Goal: Use online tool/utility: Utilize a website feature to perform a specific function

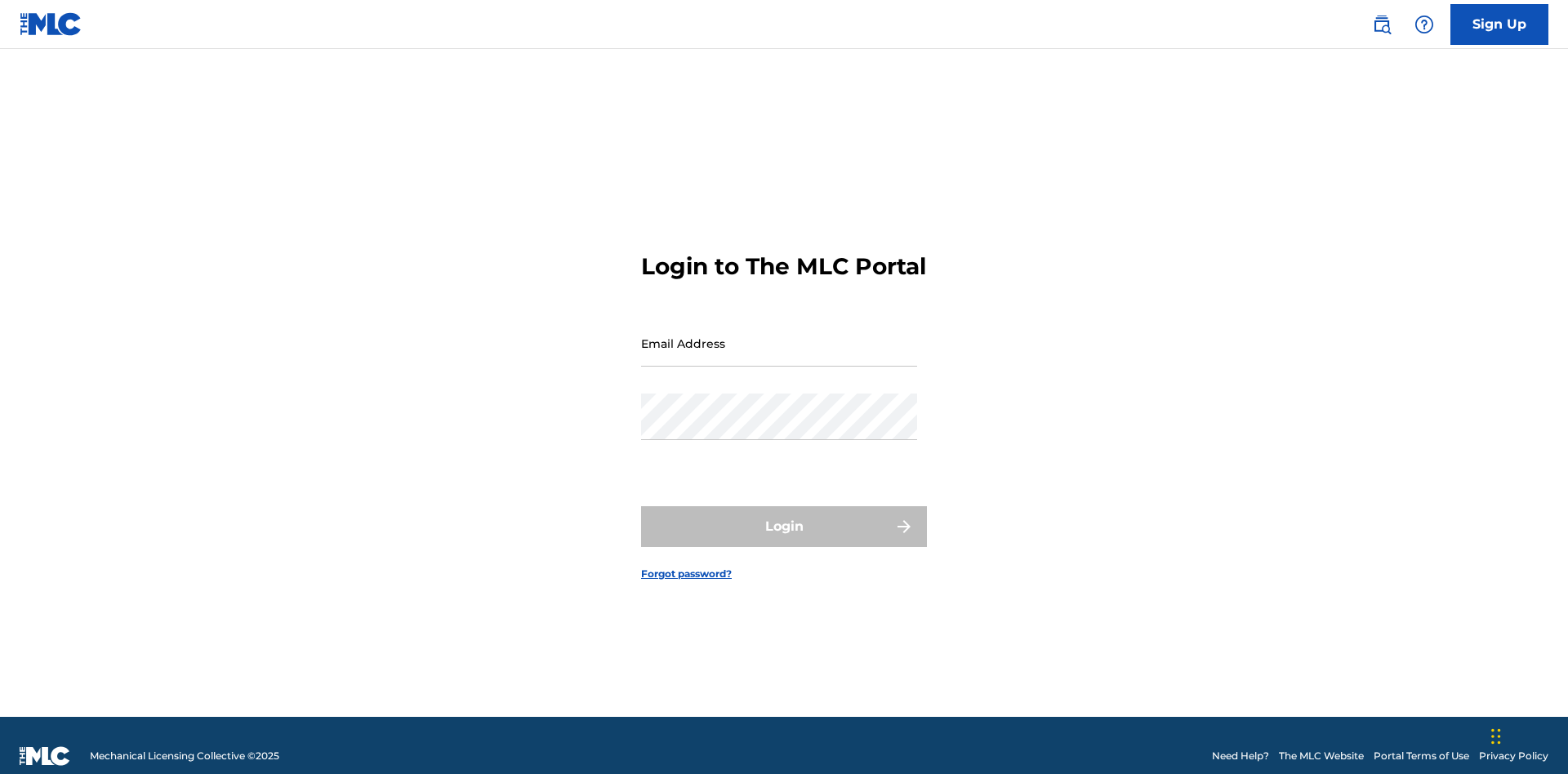
scroll to position [21, 0]
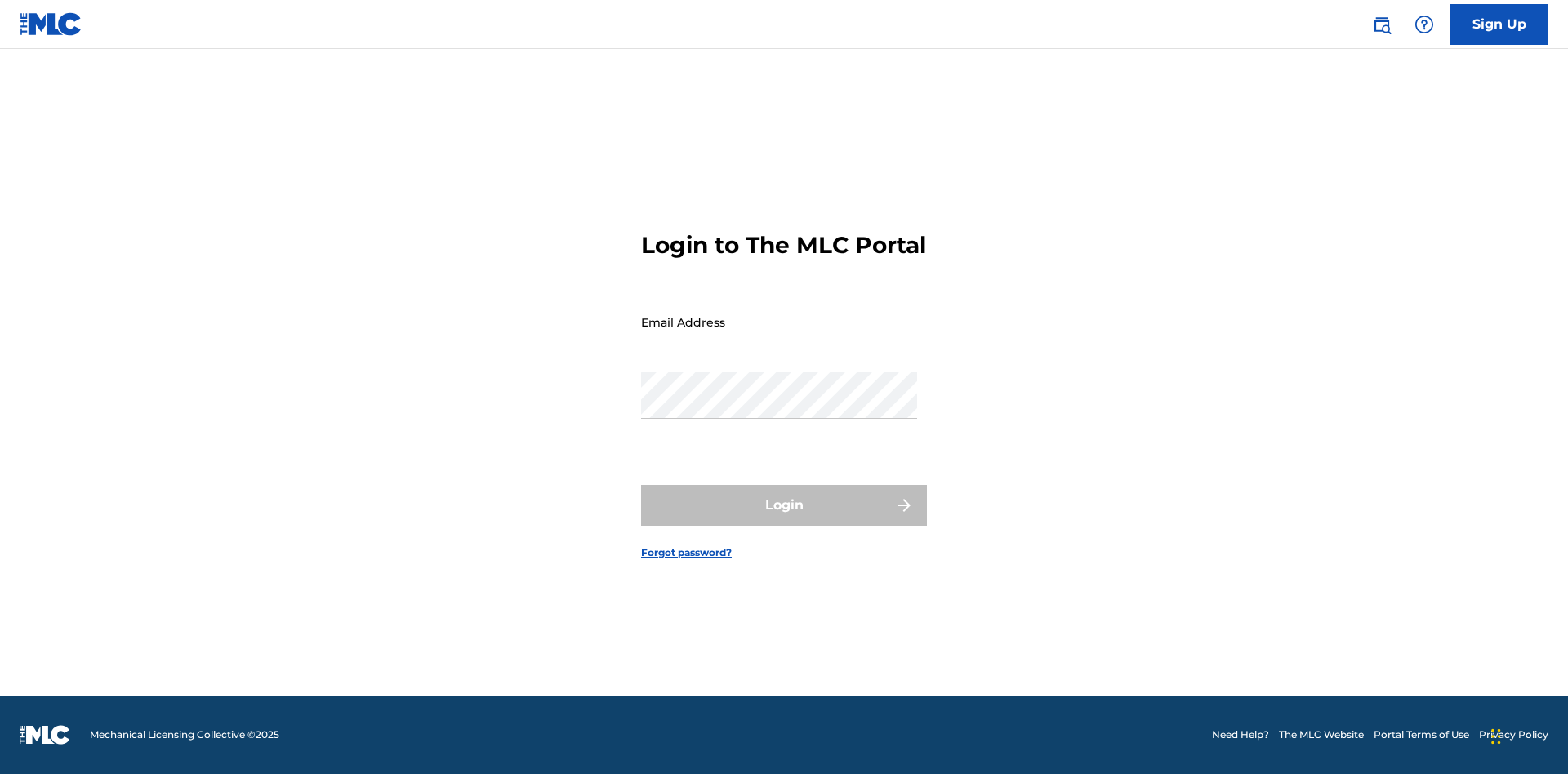
click at [779, 336] on input "Email Address" at bounding box center [778, 322] width 276 height 46
type input "[EMAIL_ADDRESS][DOMAIN_NAME]"
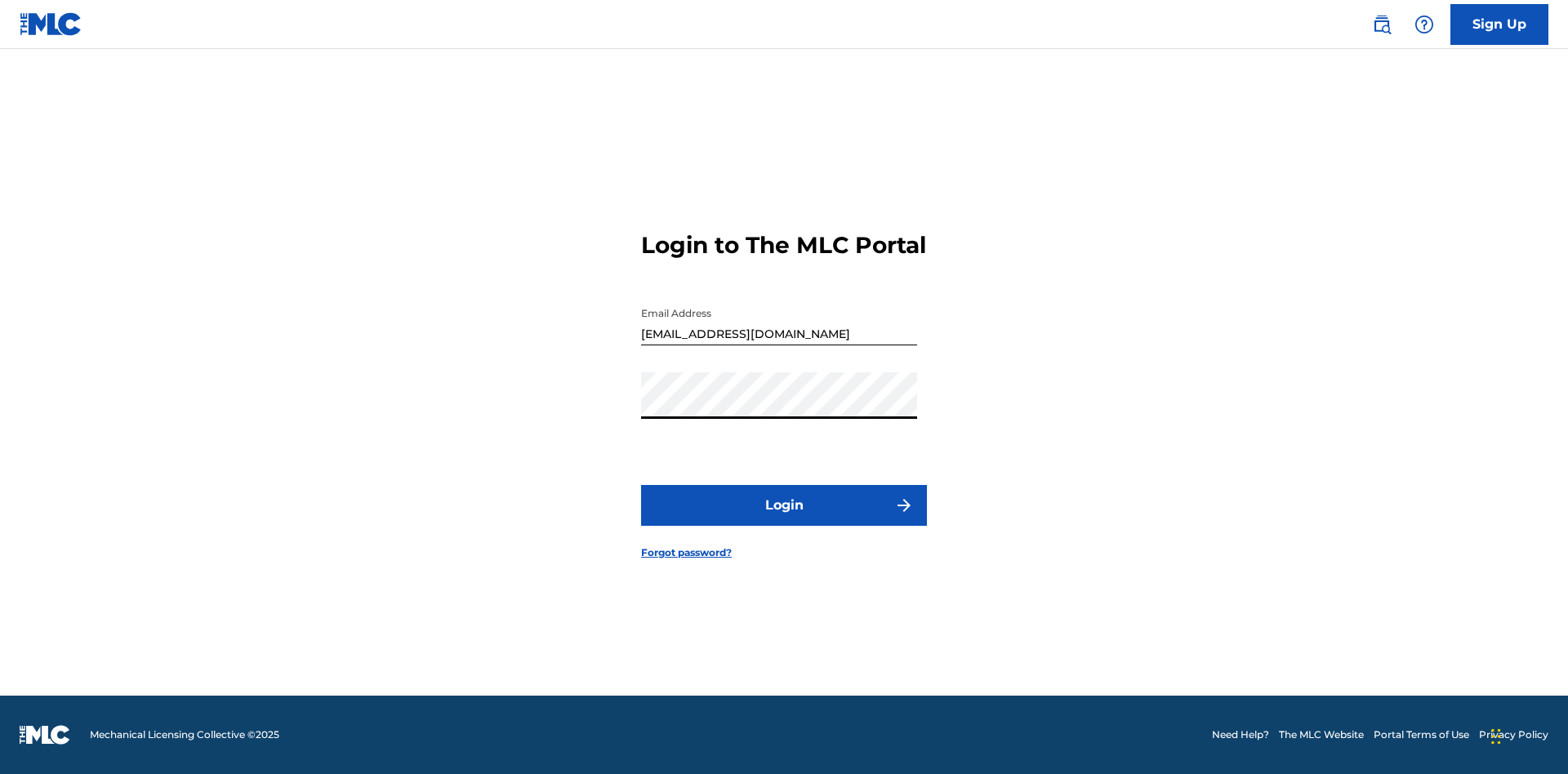
click at [784, 519] on button "Login" at bounding box center [783, 505] width 286 height 40
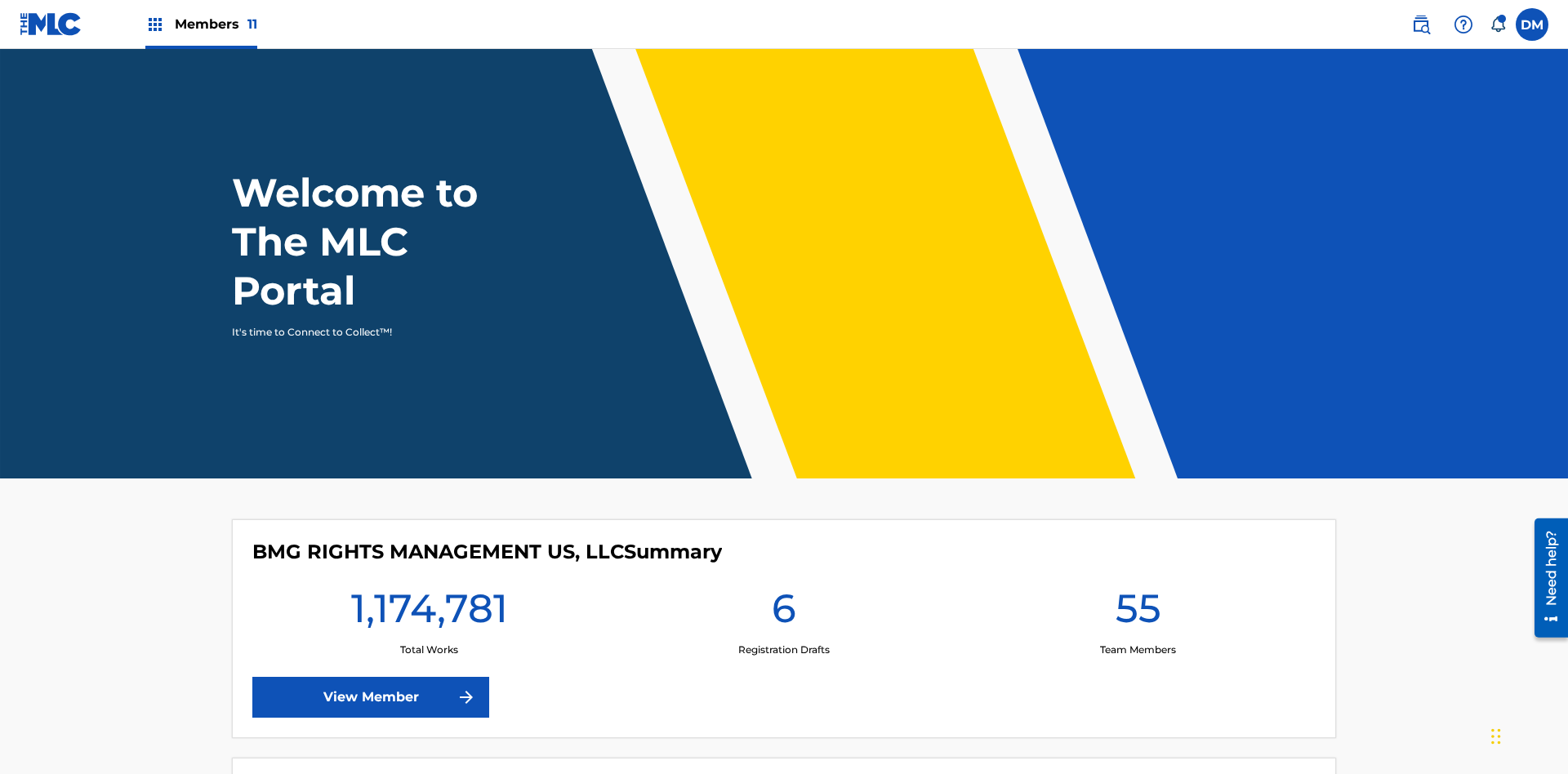
click at [201, 24] on span "Members 11" at bounding box center [216, 24] width 83 height 19
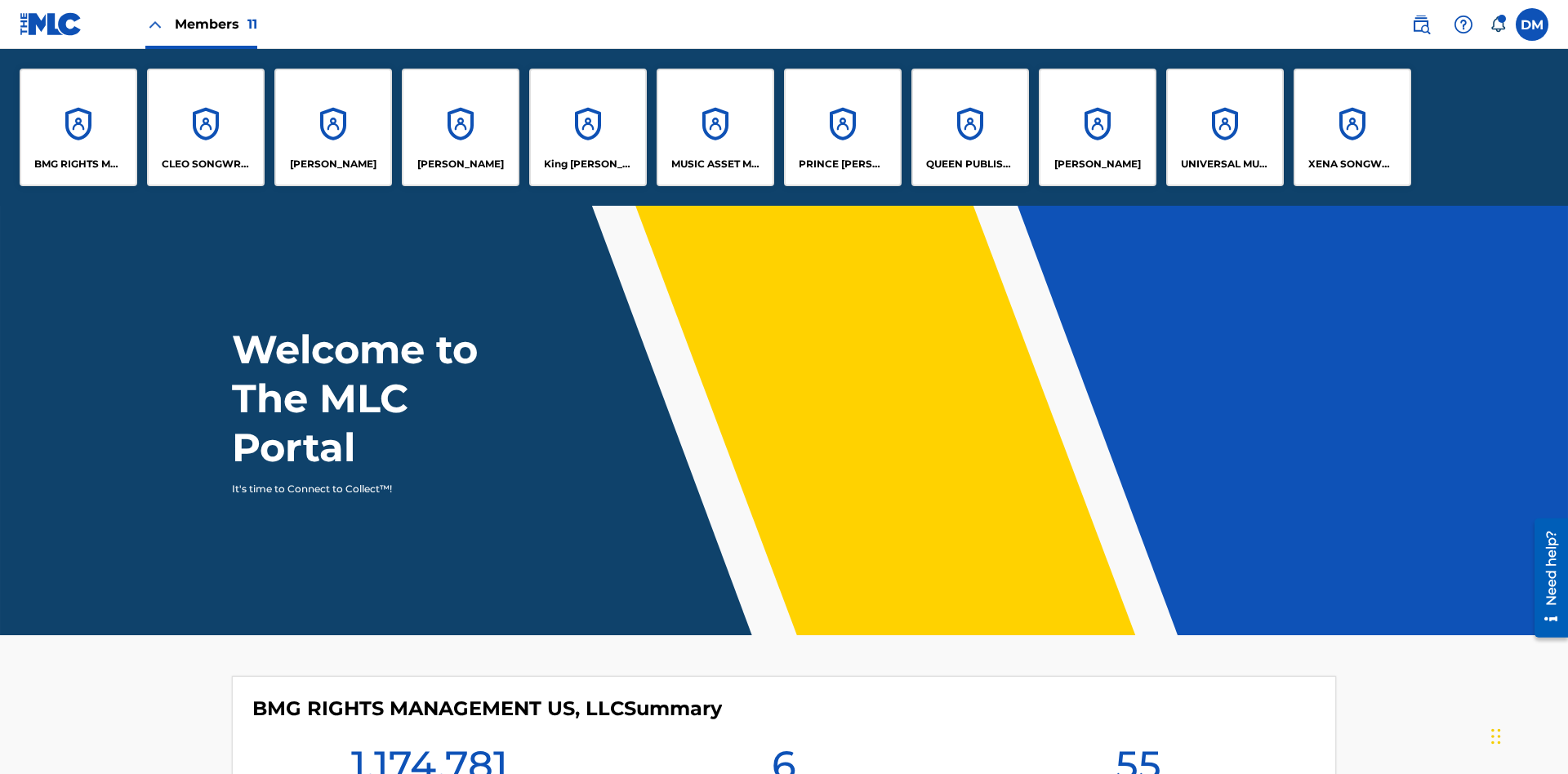
click at [1097, 164] on p "[PERSON_NAME]" at bounding box center [1098, 163] width 87 height 14
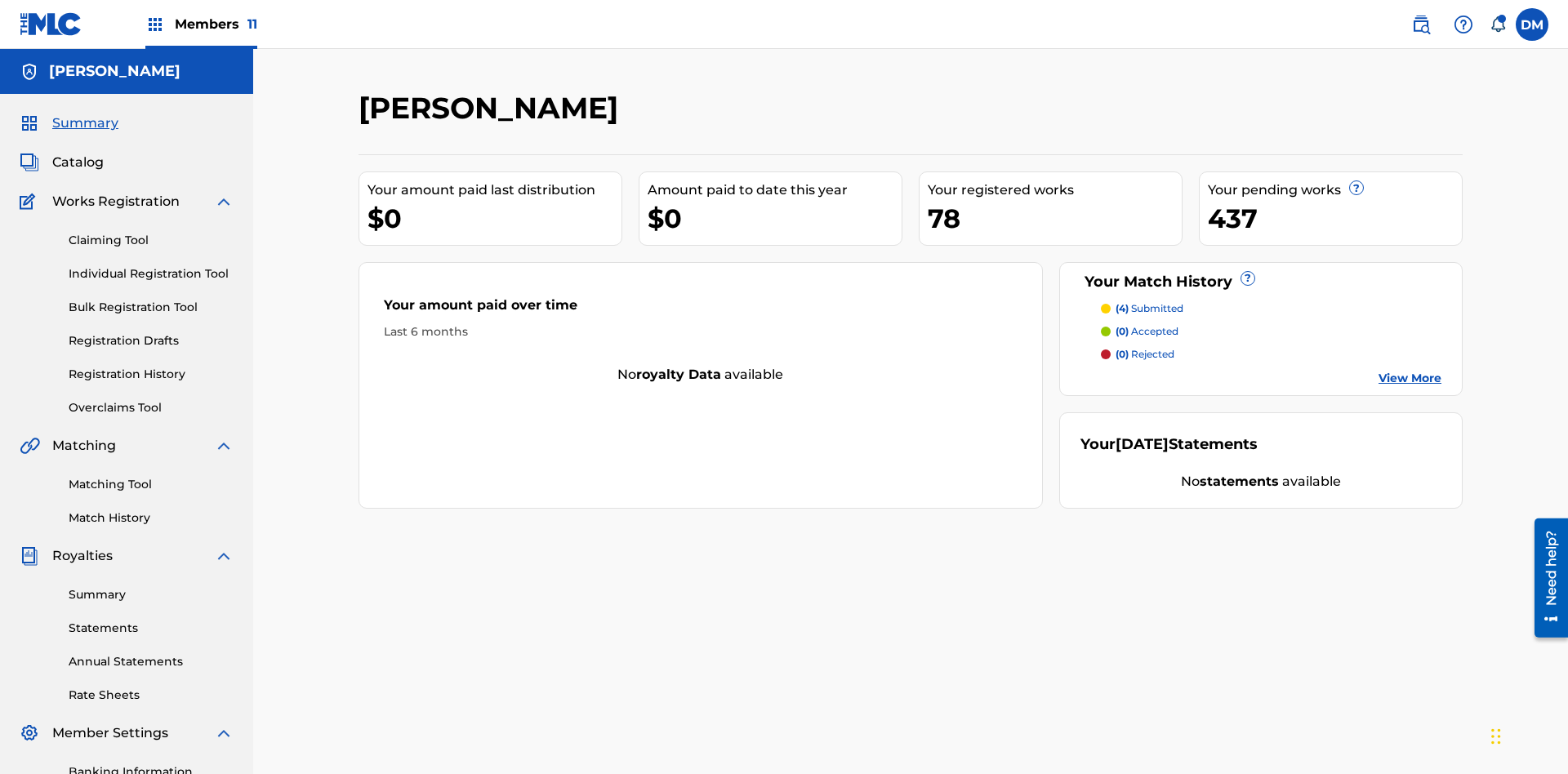
scroll to position [238, 0]
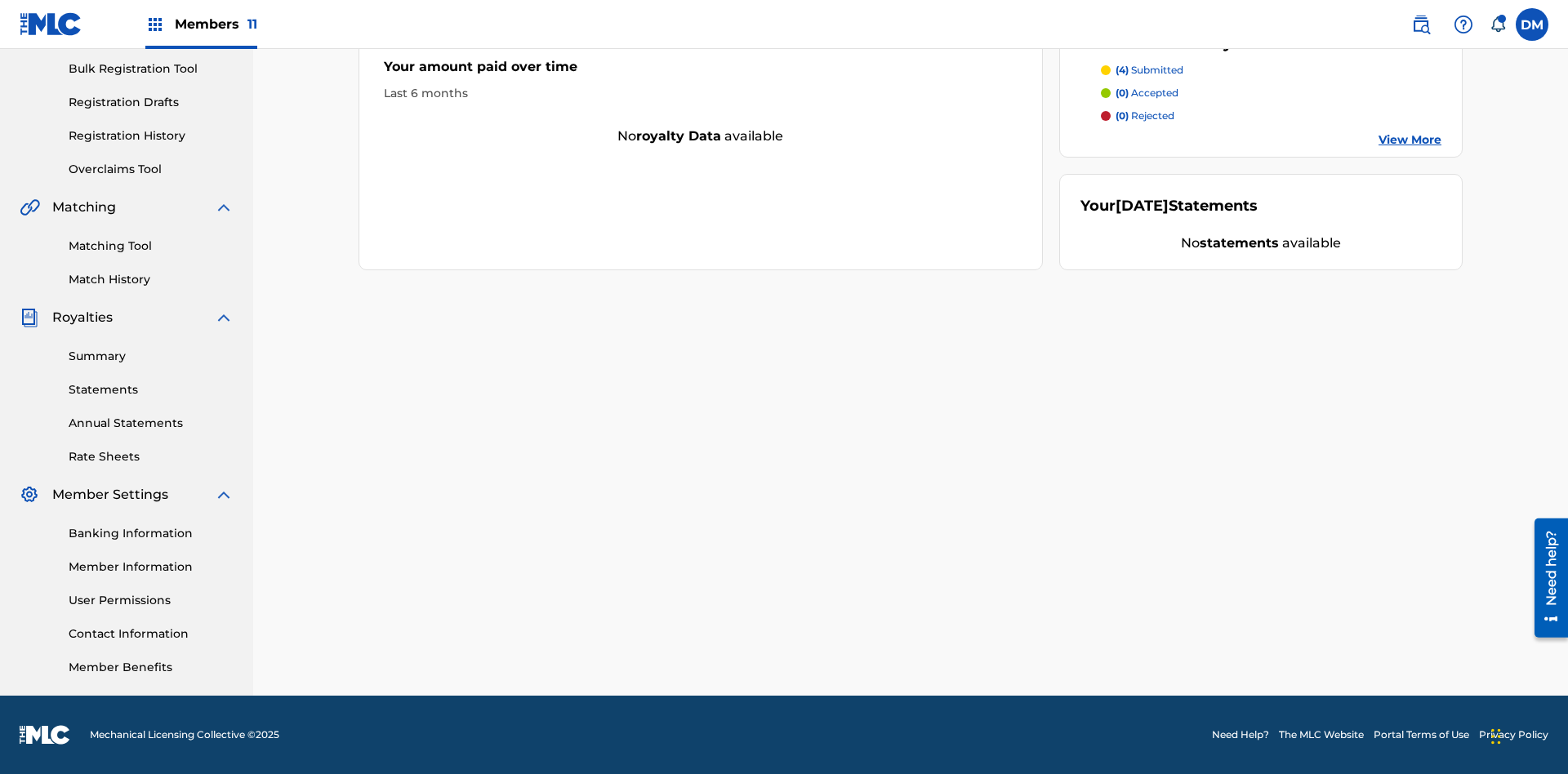
click at [151, 246] on link "Matching Tool" at bounding box center [150, 246] width 164 height 17
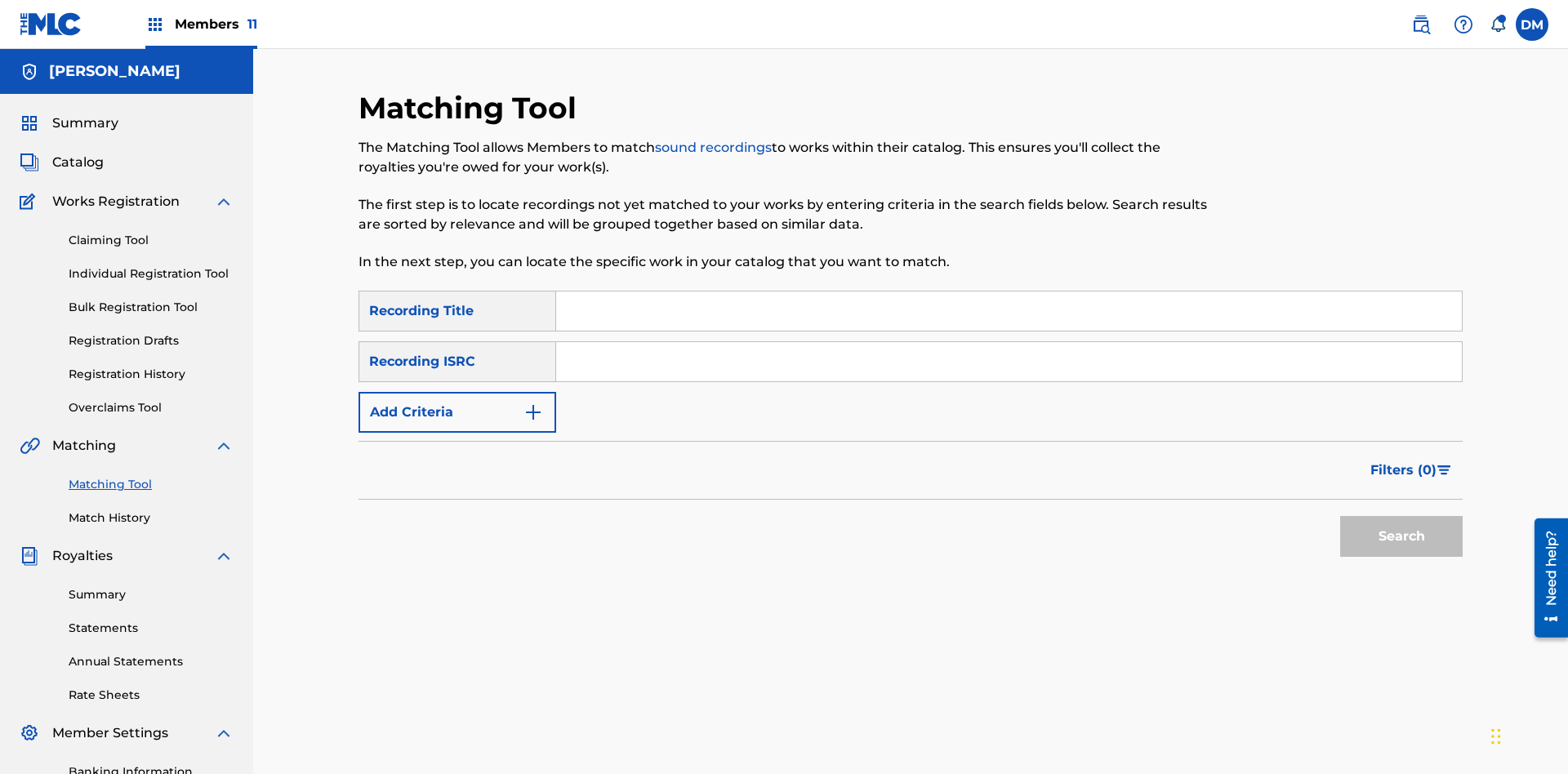
click at [457, 391] on button "Add Criteria" at bounding box center [457, 412] width 197 height 40
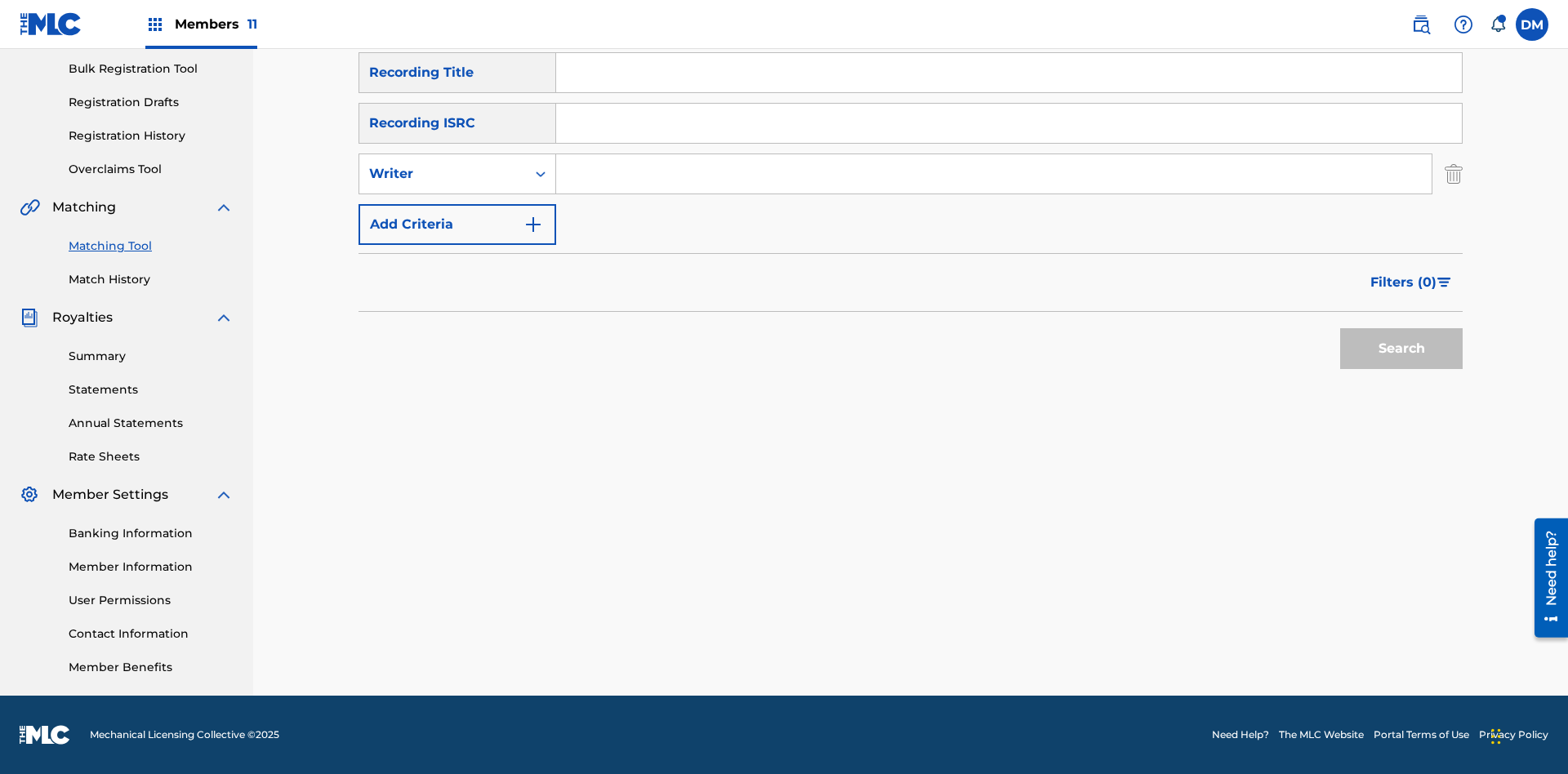
click at [994, 174] on input "Search Form" at bounding box center [994, 173] width 875 height 39
type input "[PERSON_NAME]"
click at [1402, 349] on button "Search" at bounding box center [1401, 348] width 122 height 40
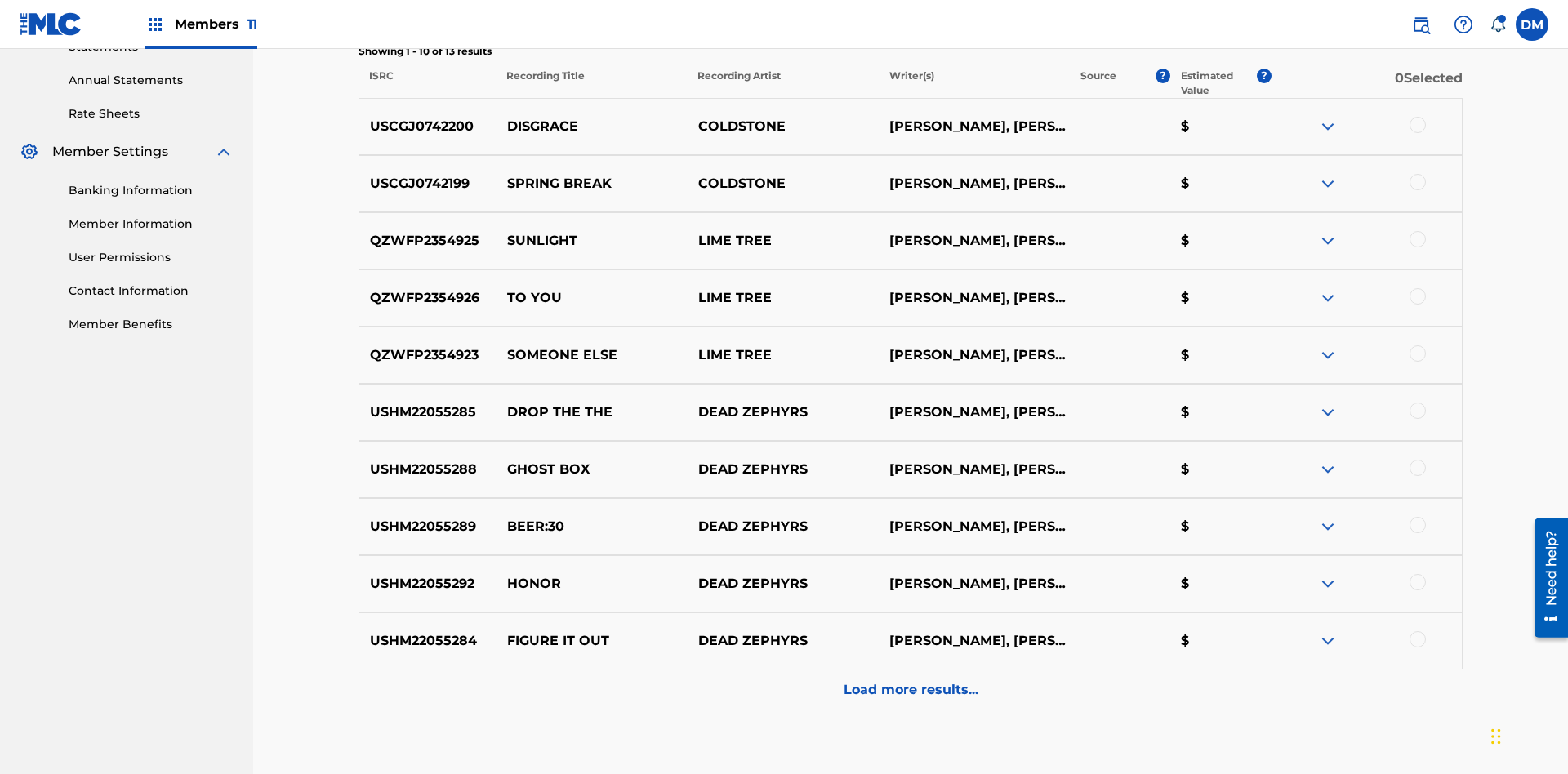
click at [1417, 116] on div at bounding box center [1417, 124] width 16 height 16
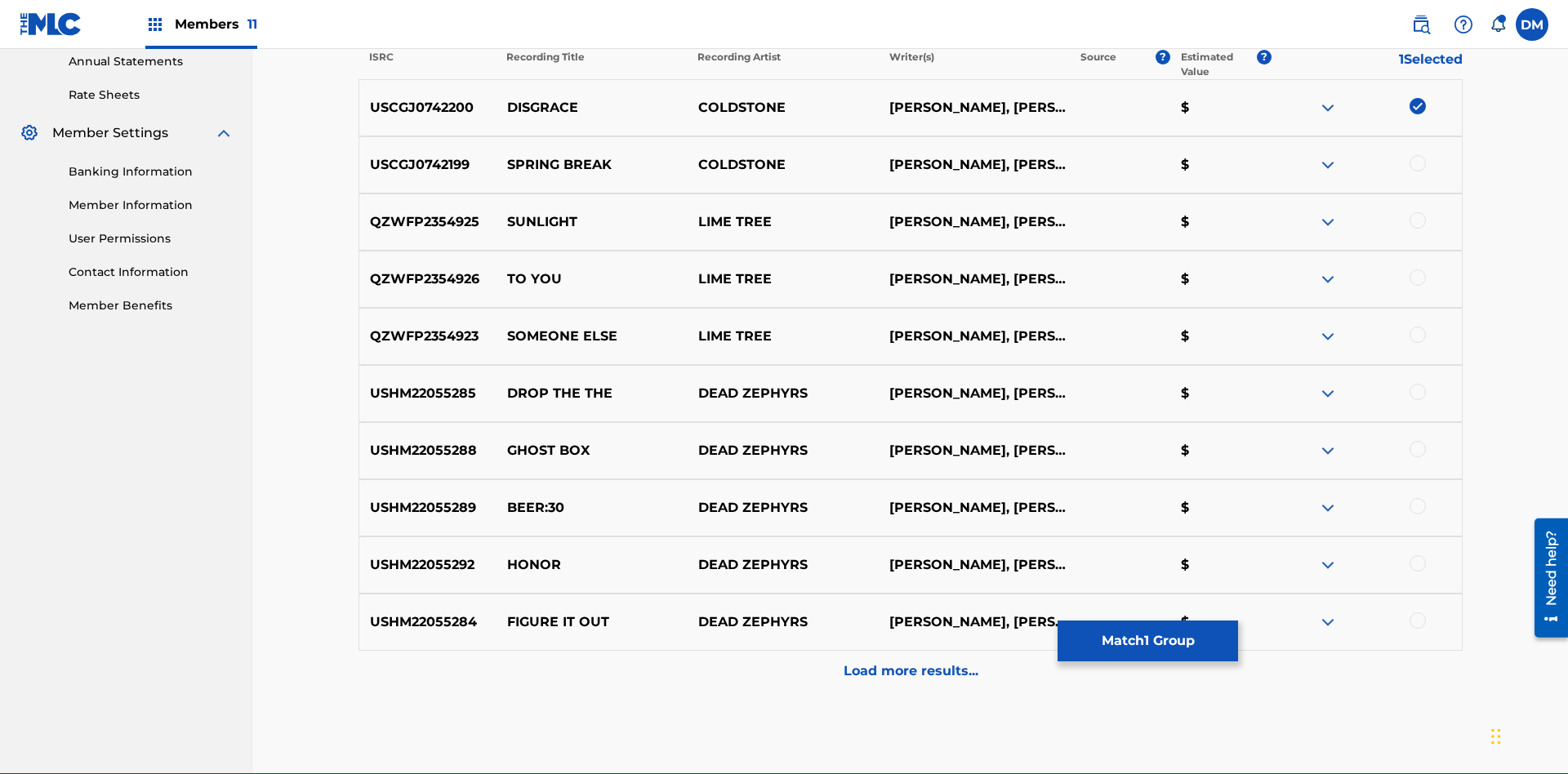
click at [1417, 155] on div at bounding box center [1417, 162] width 16 height 16
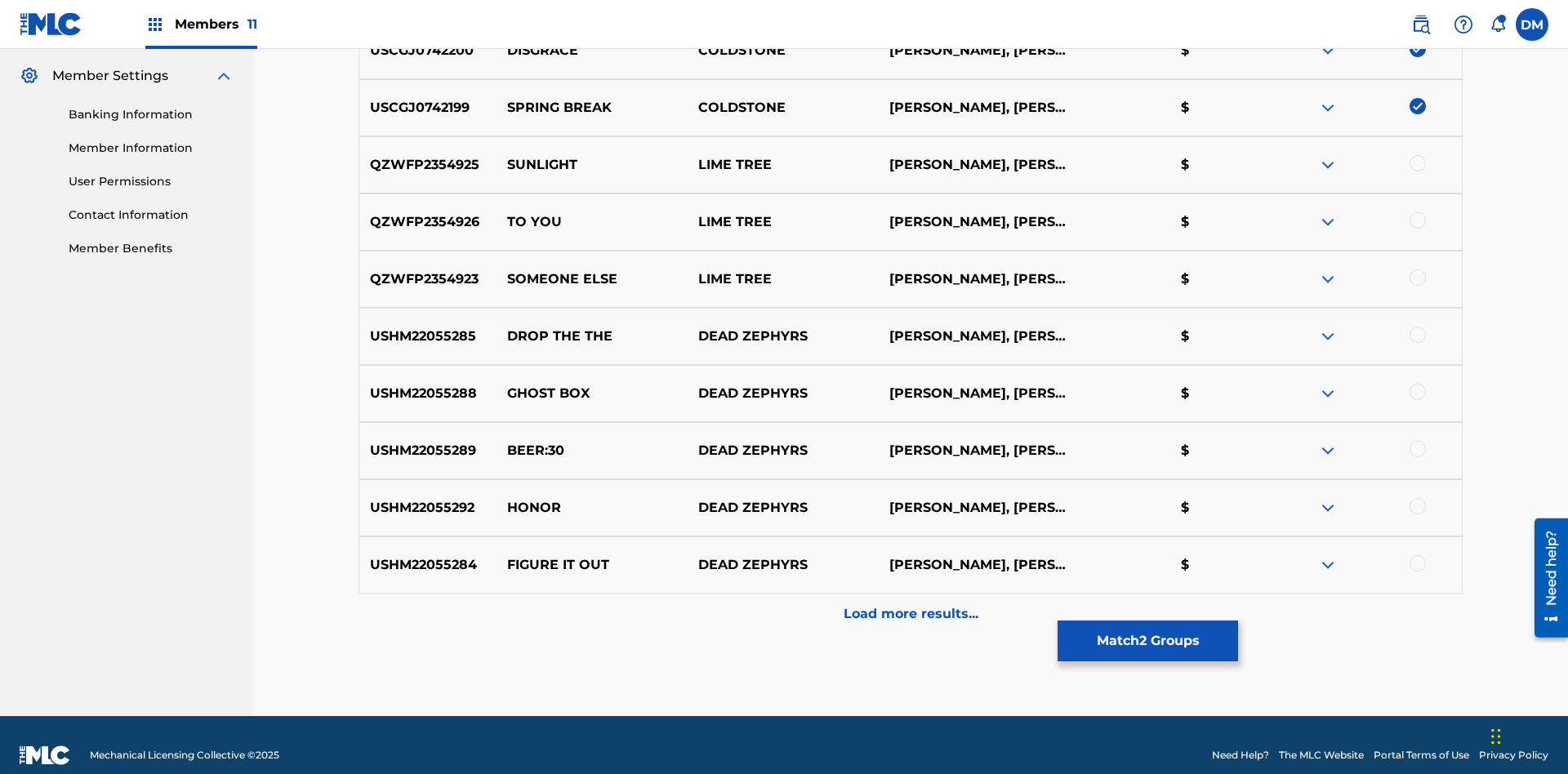
click at [1148, 640] on button "Match 2 Groups" at bounding box center [1148, 640] width 181 height 40
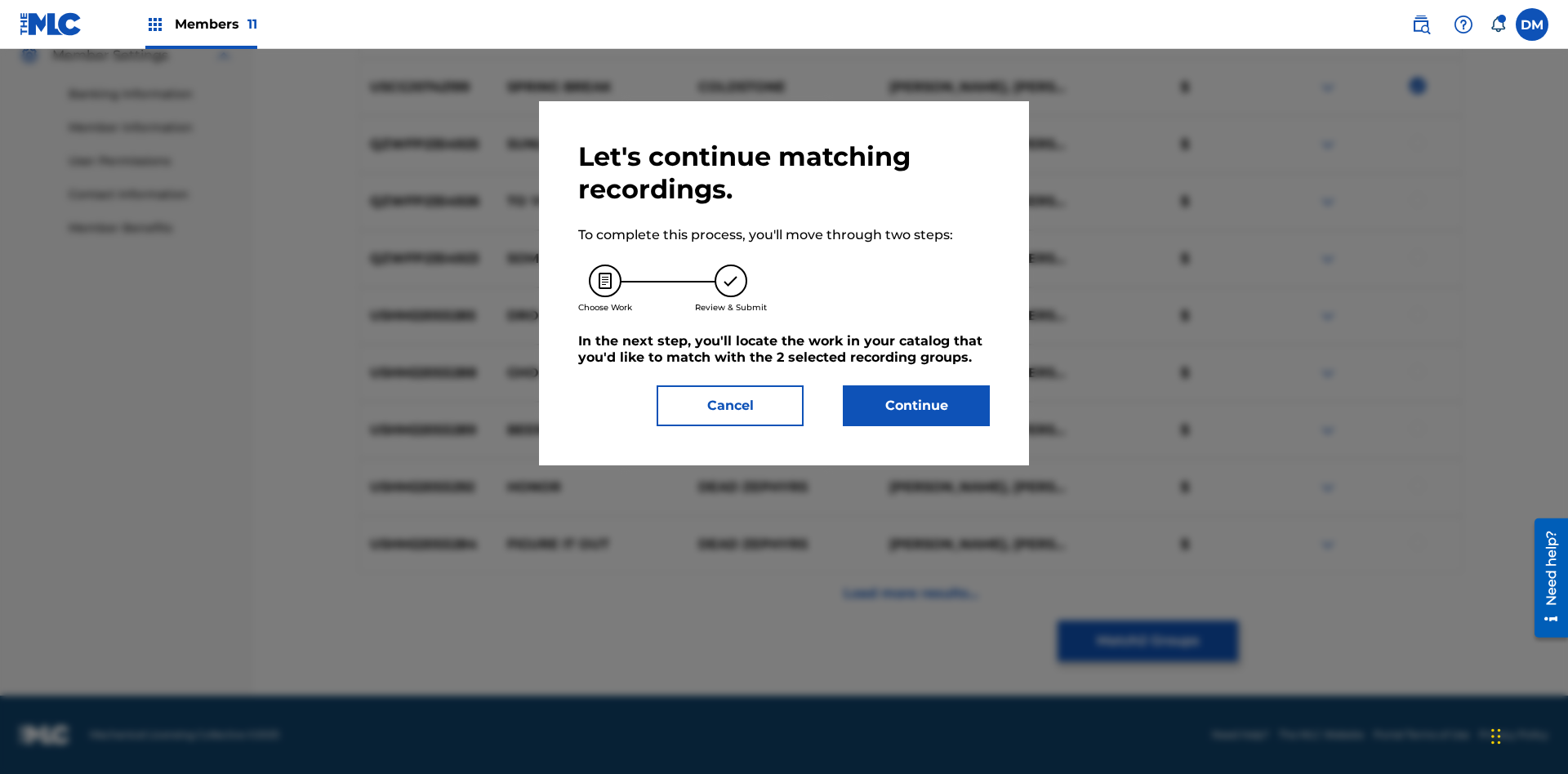
click at [917, 406] on button "Continue" at bounding box center [916, 406] width 147 height 40
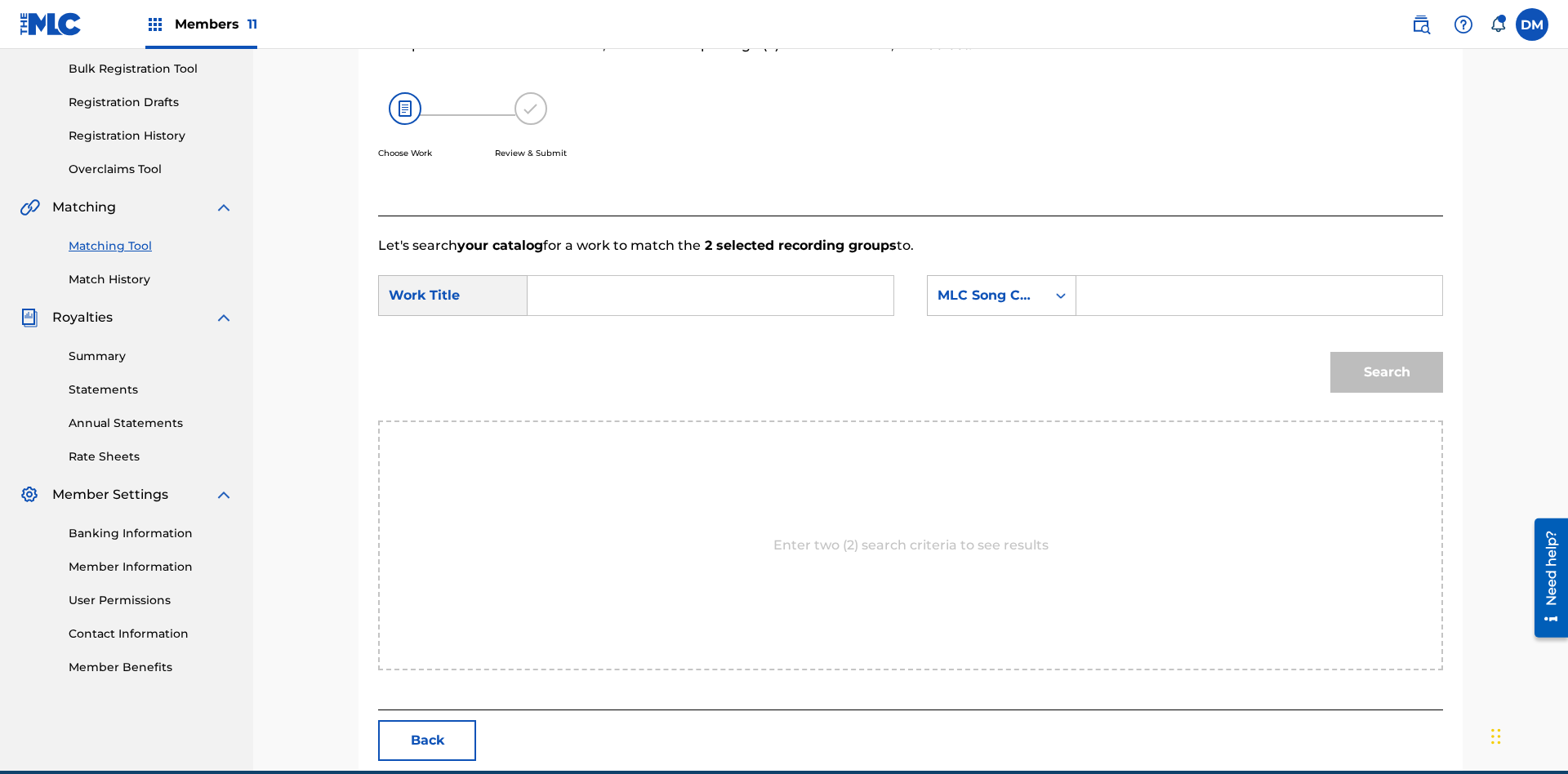
click at [711, 276] on input "Search Form" at bounding box center [710, 295] width 338 height 39
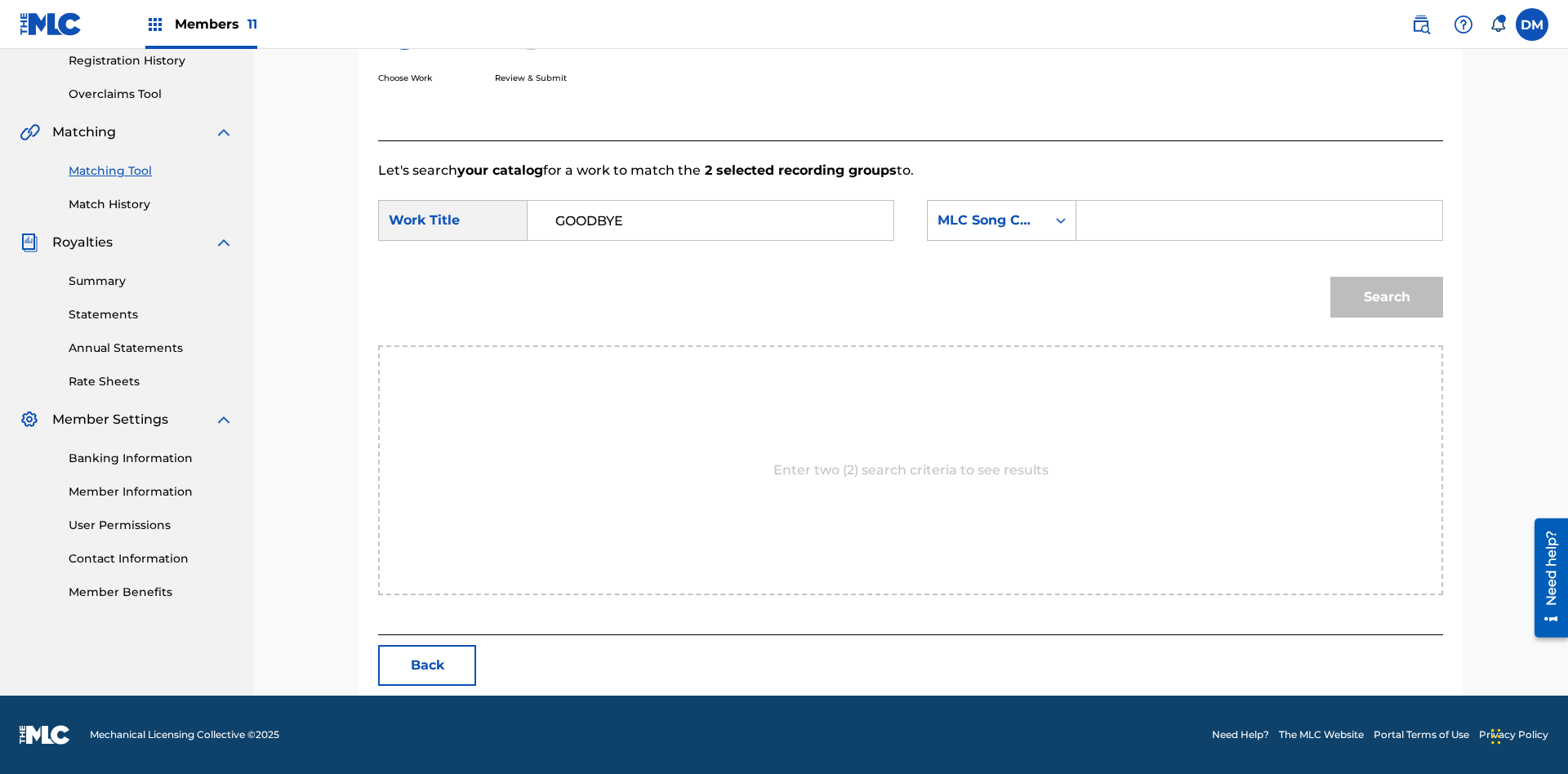
type input "GOODBYE"
click at [1258, 220] on input "Search Form" at bounding box center [1258, 220] width 338 height 39
type input "GV8XIE"
click at [1387, 297] on button "Search" at bounding box center [1386, 297] width 113 height 40
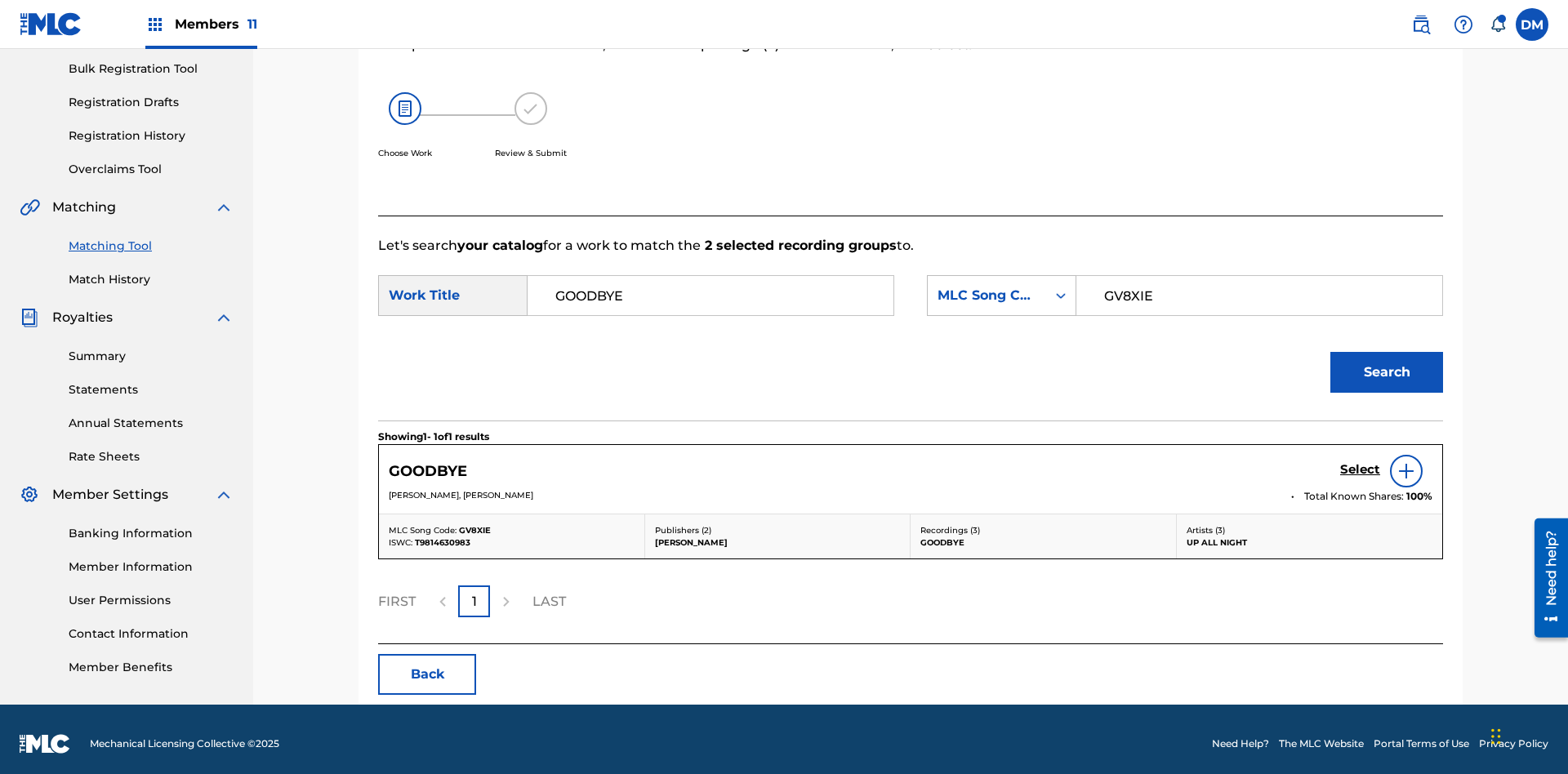
scroll to position [247, 0]
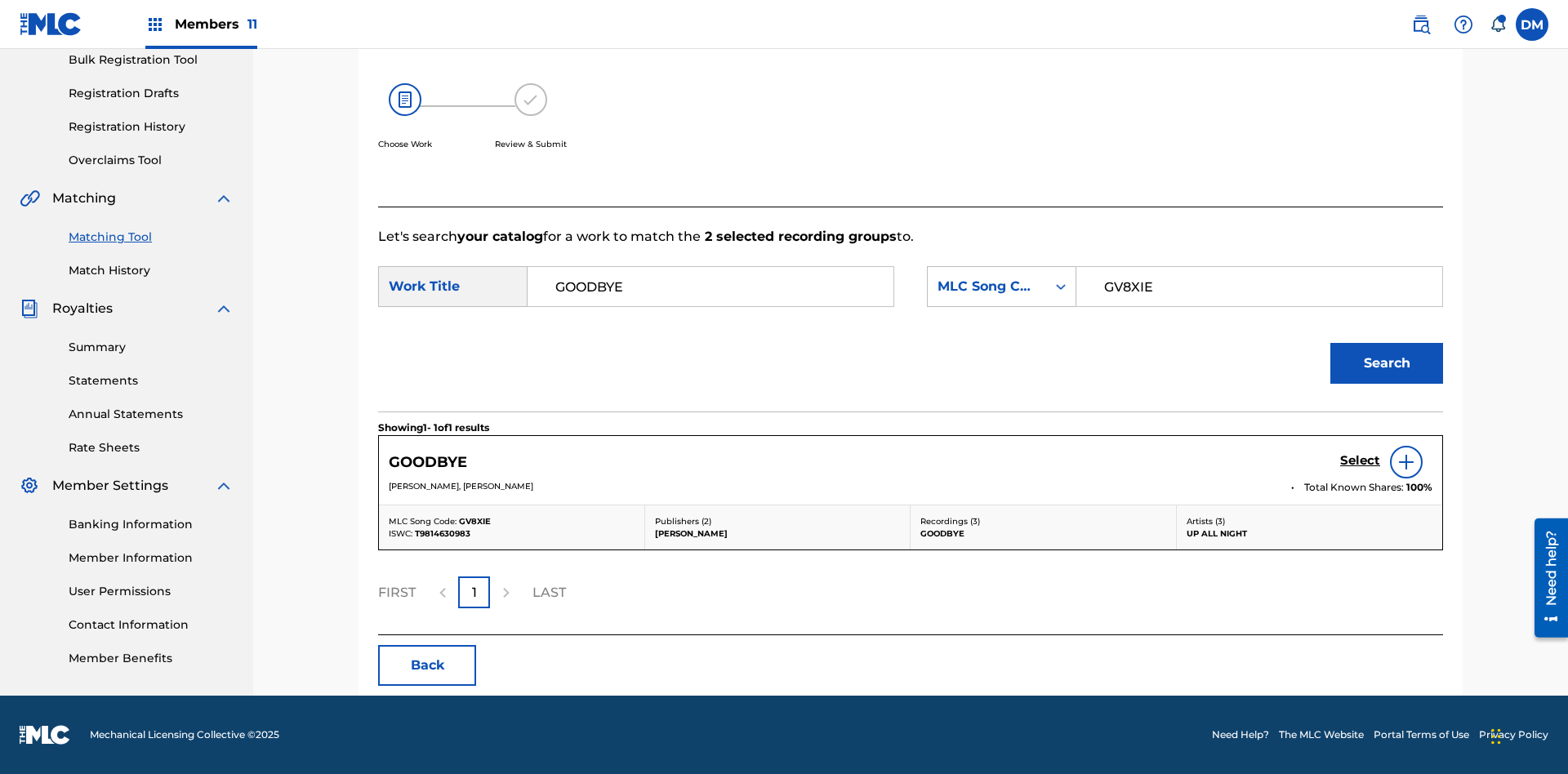
click at [1360, 461] on h5 "Select" at bounding box center [1360, 461] width 40 height 15
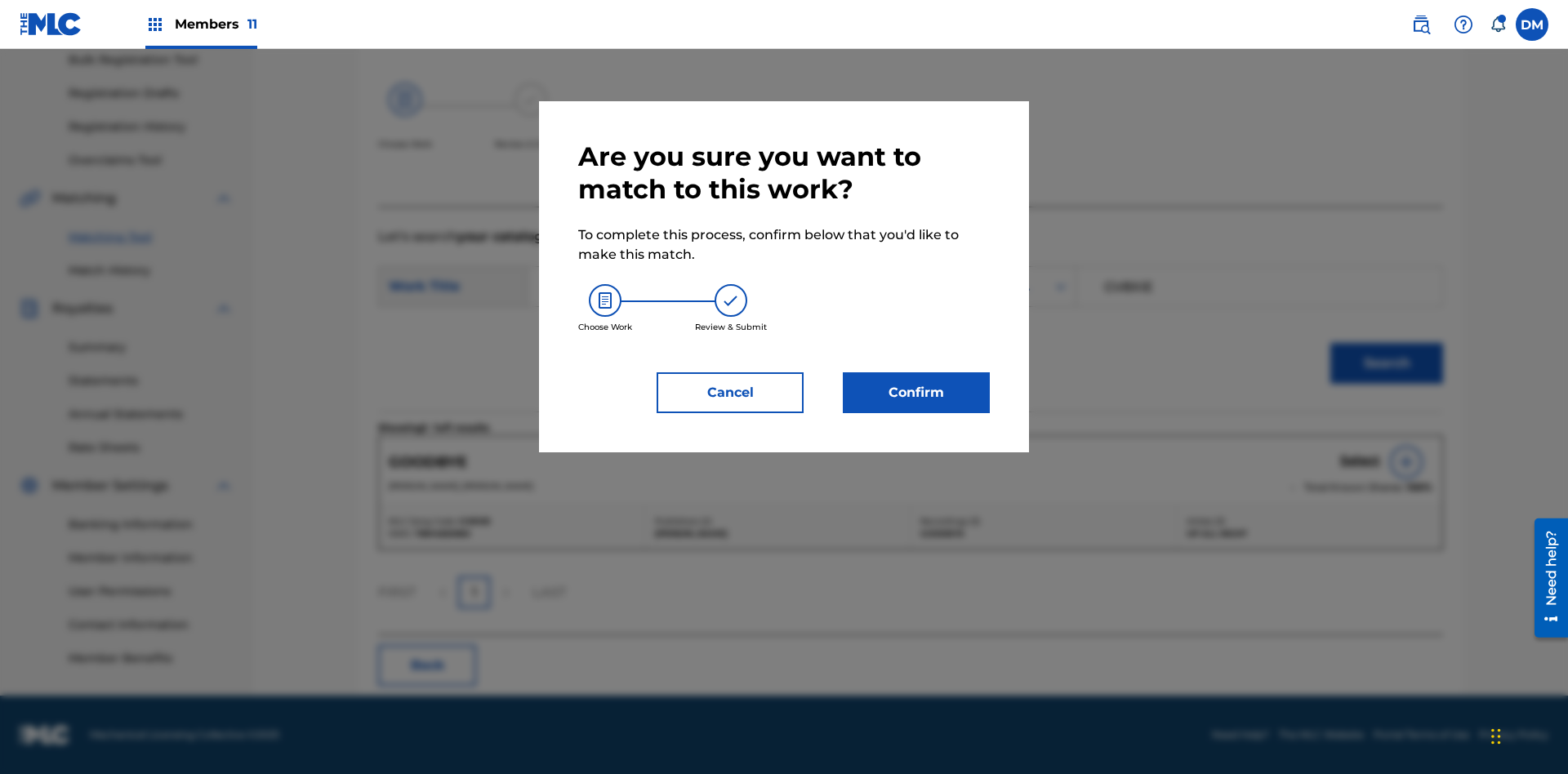
click at [917, 392] on button "Confirm" at bounding box center [916, 392] width 147 height 40
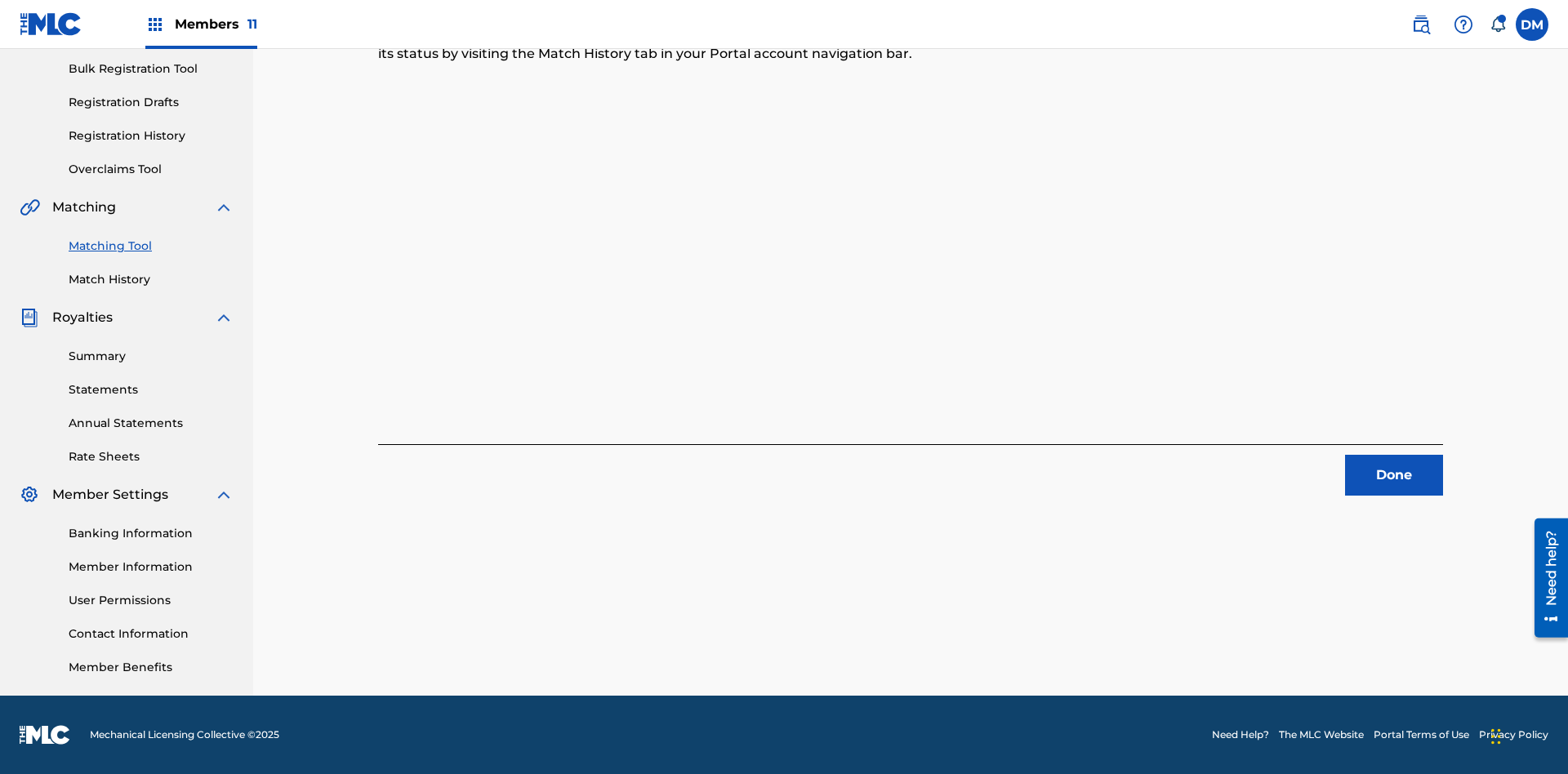
scroll to position [72, 0]
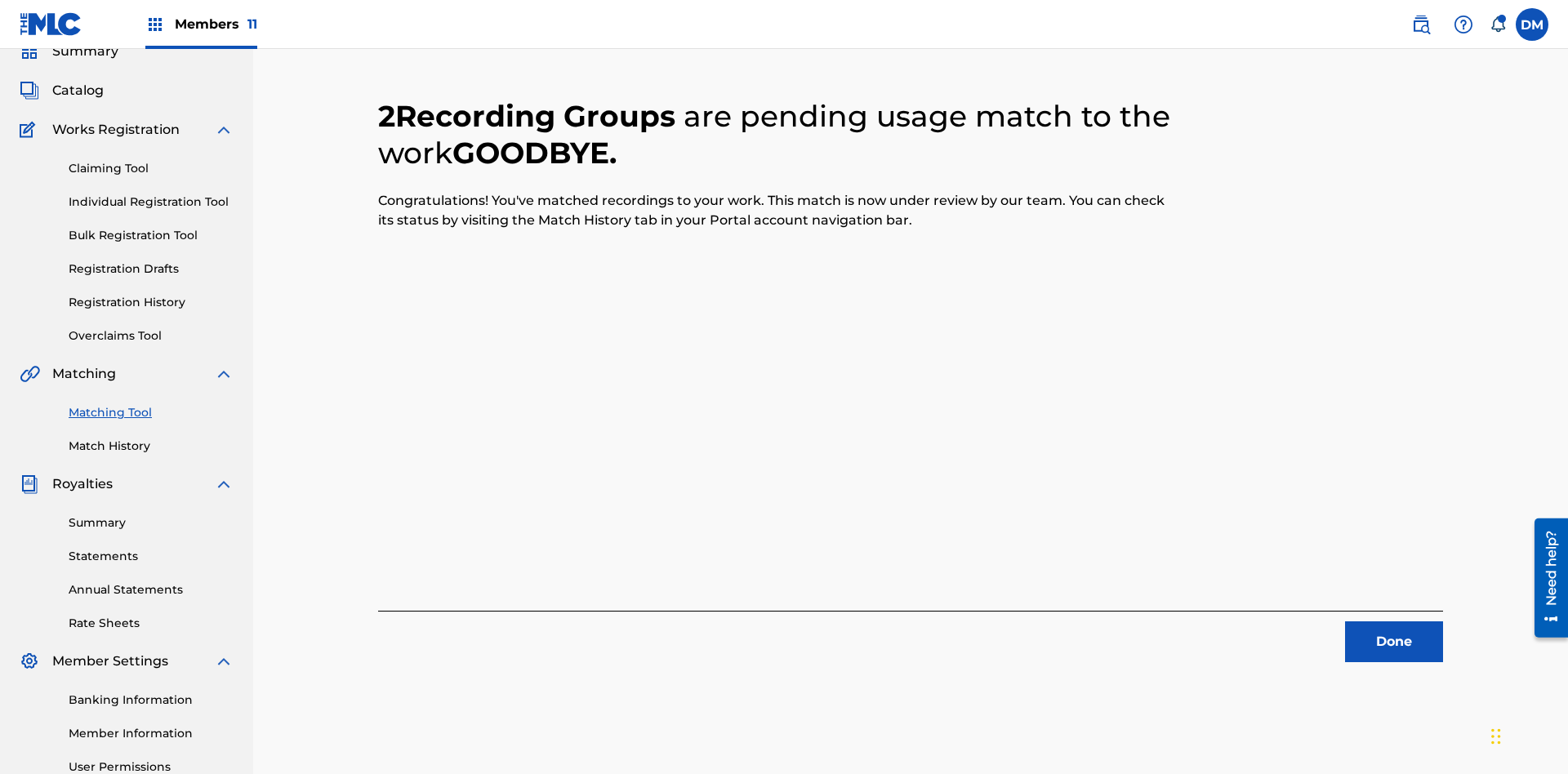
click at [151, 437] on link "Match History" at bounding box center [150, 446] width 164 height 17
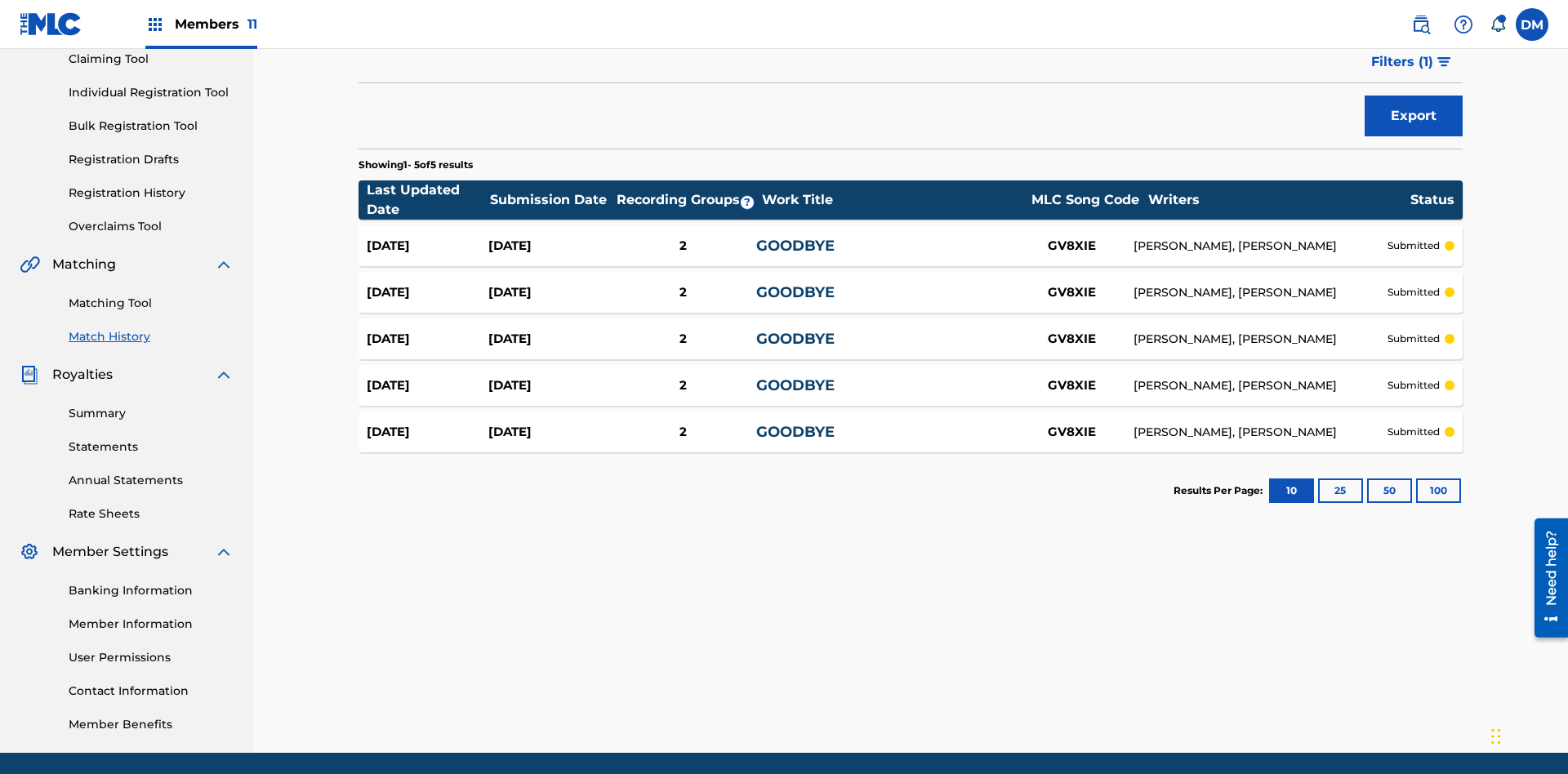
click at [911, 235] on div "GOODBYE" at bounding box center [883, 245] width 254 height 22
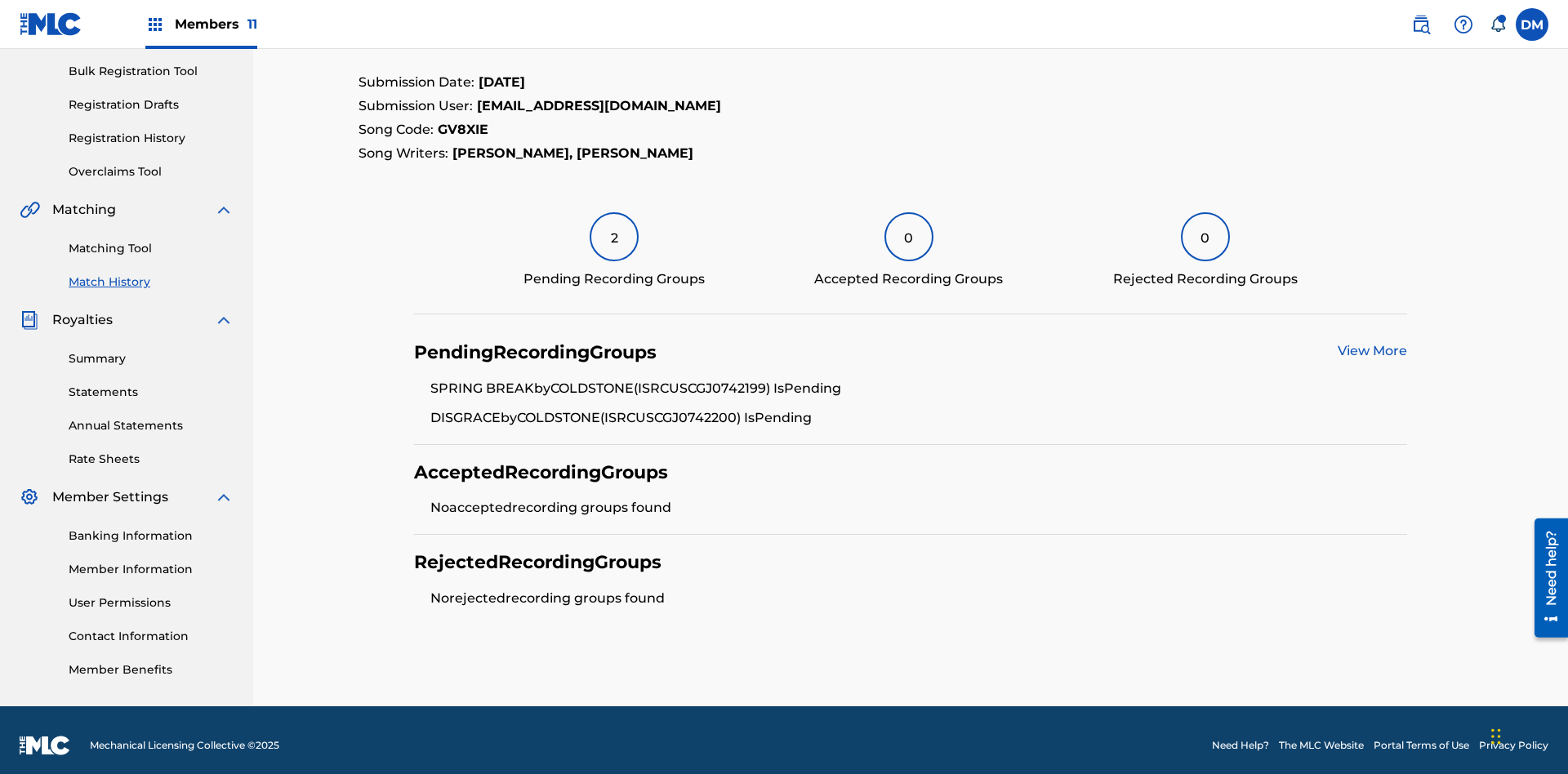
scroll to position [246, 0]
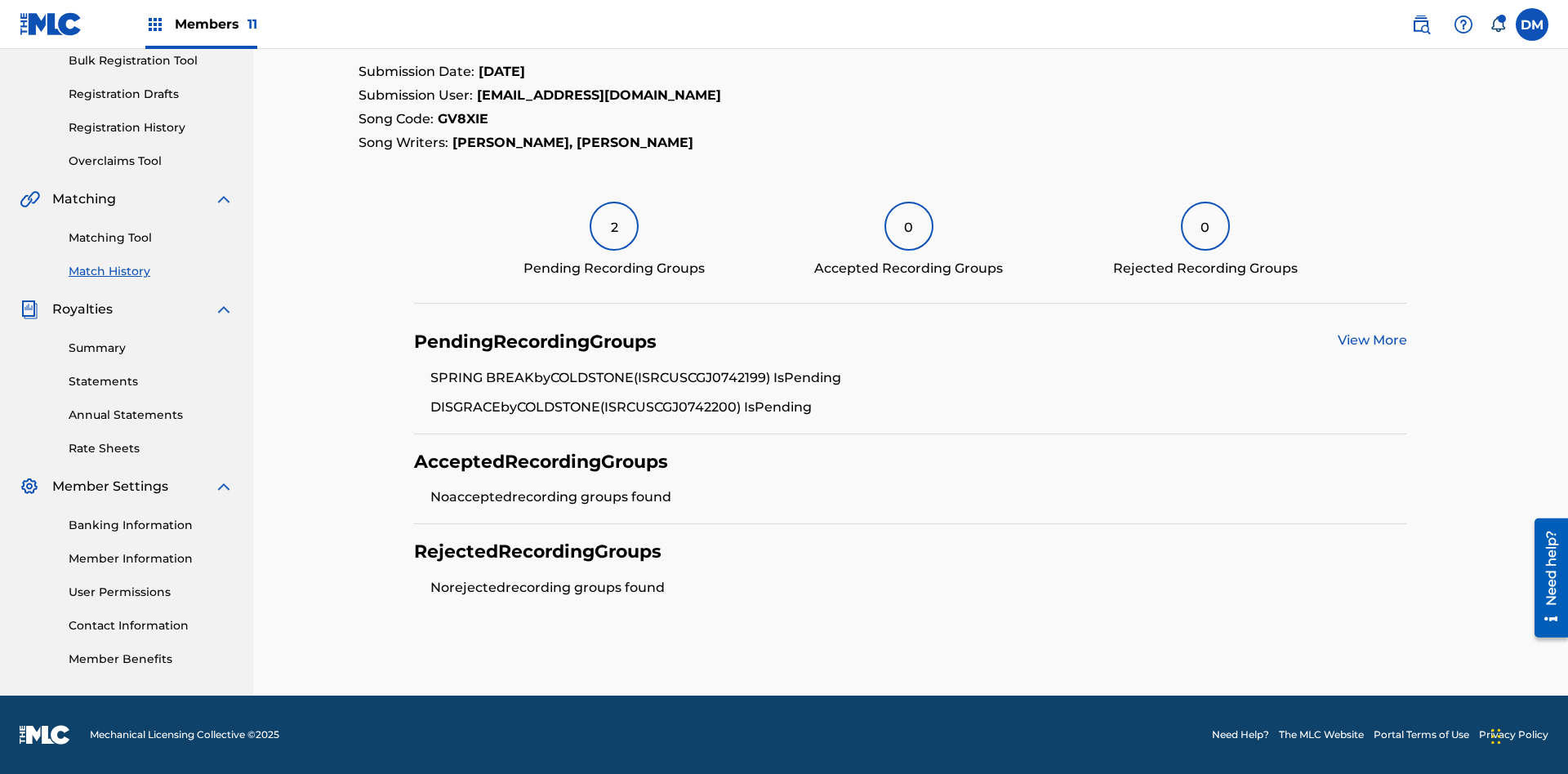
click at [1372, 340] on link "View More" at bounding box center [1373, 340] width 69 height 15
